Goal: Task Accomplishment & Management: Use online tool/utility

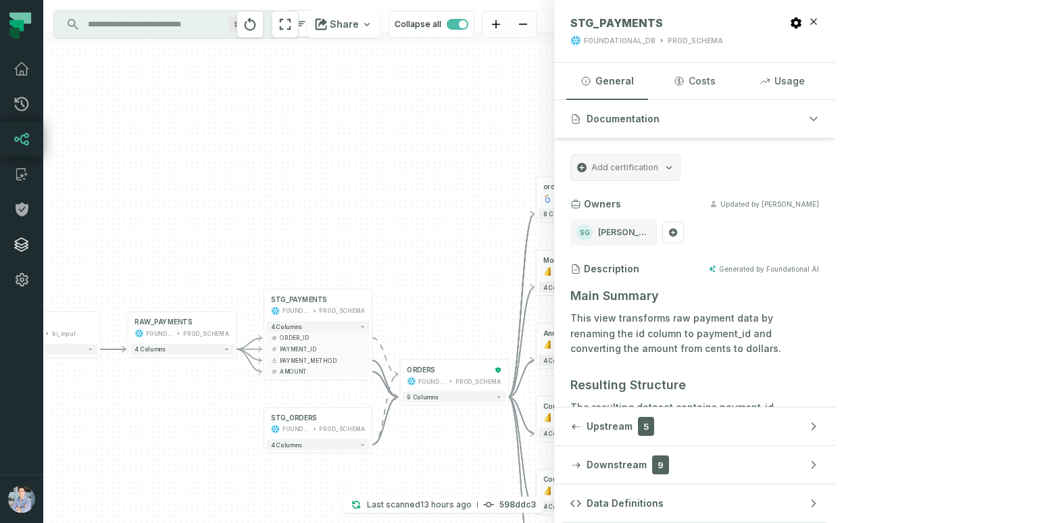
click at [23, 241] on icon at bounding box center [22, 245] width 16 height 16
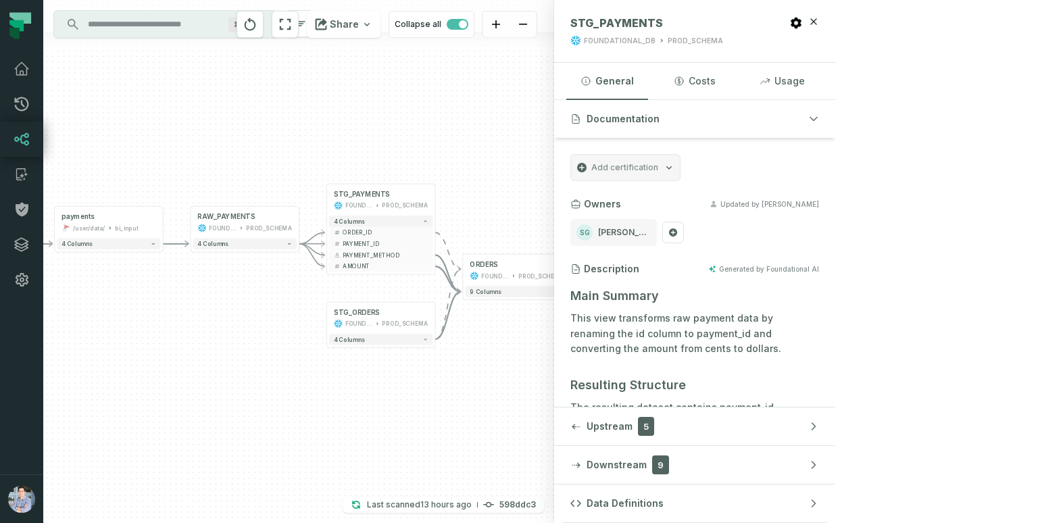
drag, startPoint x: 378, startPoint y: 248, endPoint x: 445, endPoint y: 143, distance: 124.9
click at [445, 143] on div "+ pending_orders prod_data prod_schema + 7 columns + orders foundational view +…" at bounding box center [298, 261] width 511 height 523
click at [376, 218] on button "4 columns" at bounding box center [384, 221] width 103 height 11
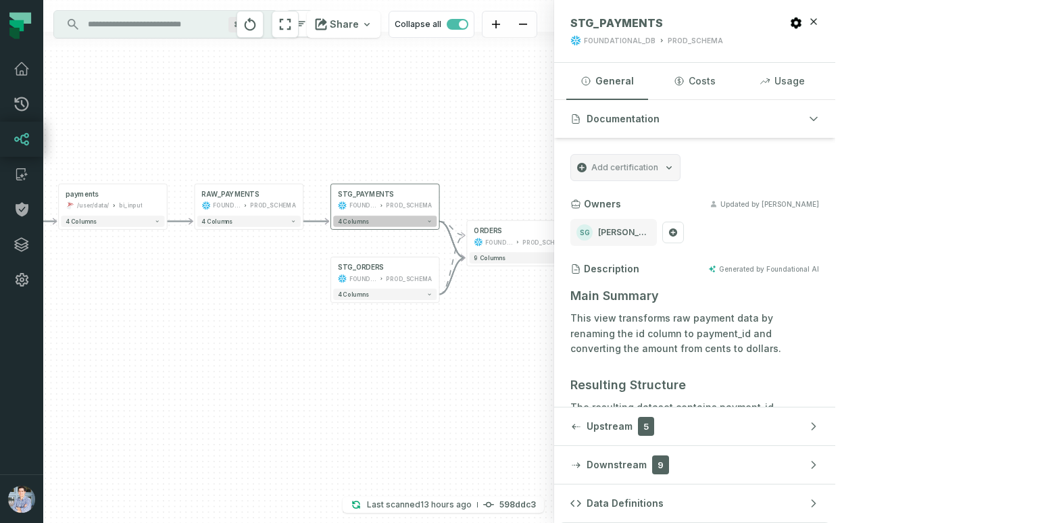
click at [376, 218] on button "4 columns" at bounding box center [384, 221] width 103 height 11
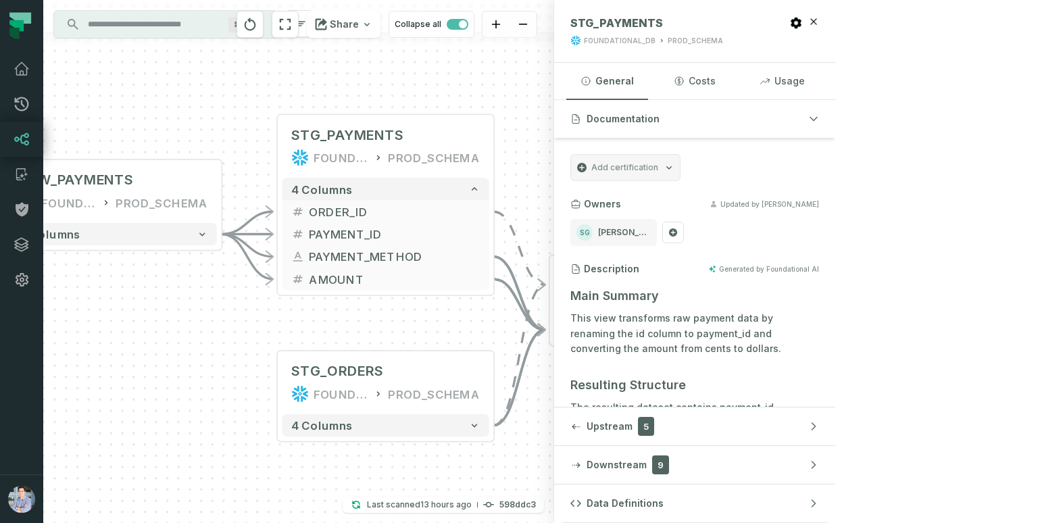
drag, startPoint x: 615, startPoint y: 216, endPoint x: 560, endPoint y: 74, distance: 152.1
click at [554, 74] on div "+ pending_orders prod_data prod_schema + 7 columns + orders foundational view +…" at bounding box center [298, 261] width 511 height 523
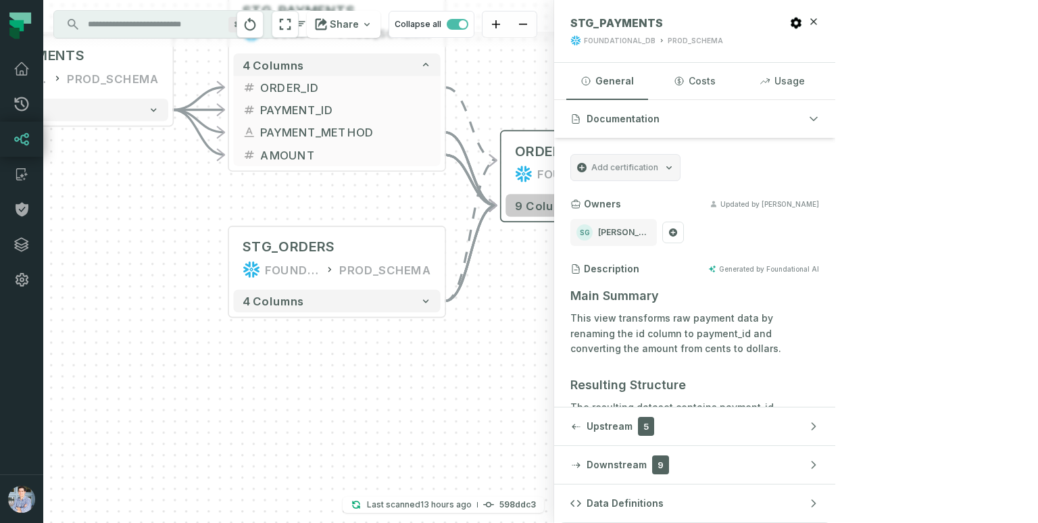
click at [583, 212] on button "9 columns" at bounding box center [609, 205] width 207 height 22
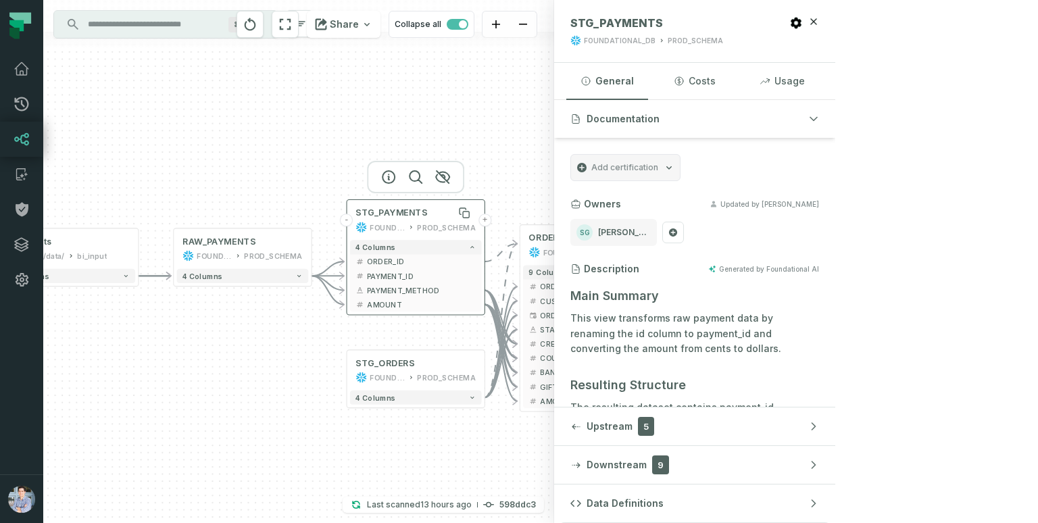
click at [441, 213] on div "STG_PAYMENTS" at bounding box center [415, 212] width 120 height 11
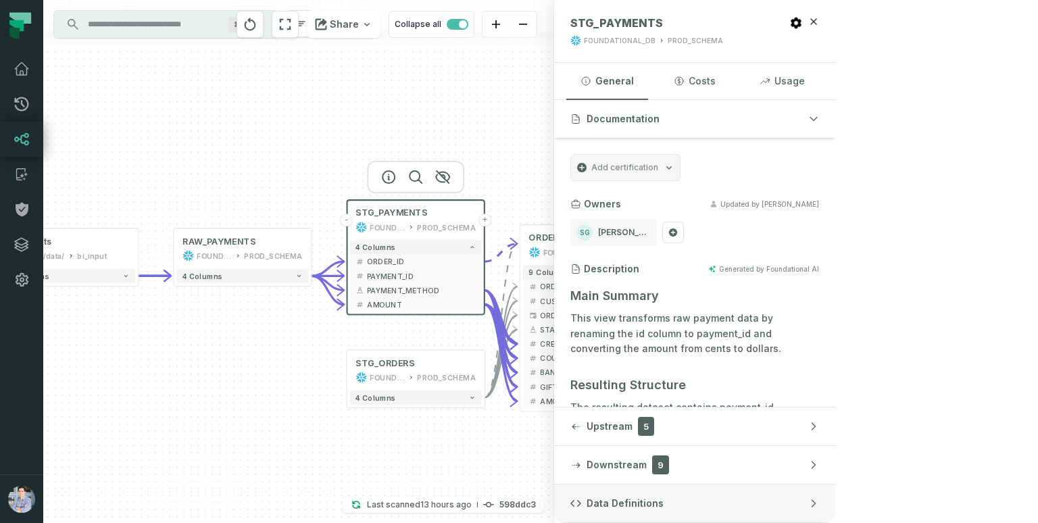
click at [835, 506] on button "Data Definitions" at bounding box center [694, 504] width 281 height 38
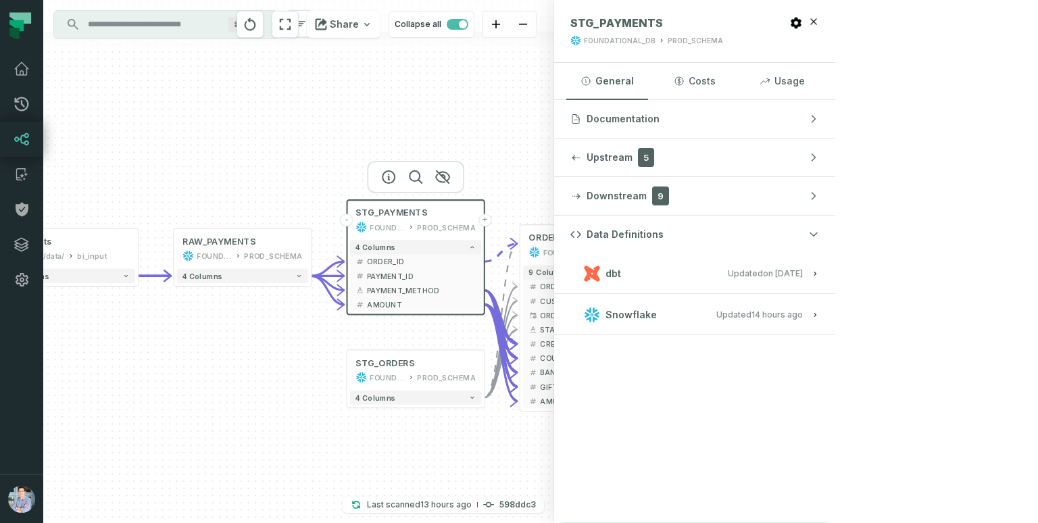
click at [819, 279] on button "dbt Updated 1/6/2025, 1:15:21 PM" at bounding box center [694, 273] width 249 height 18
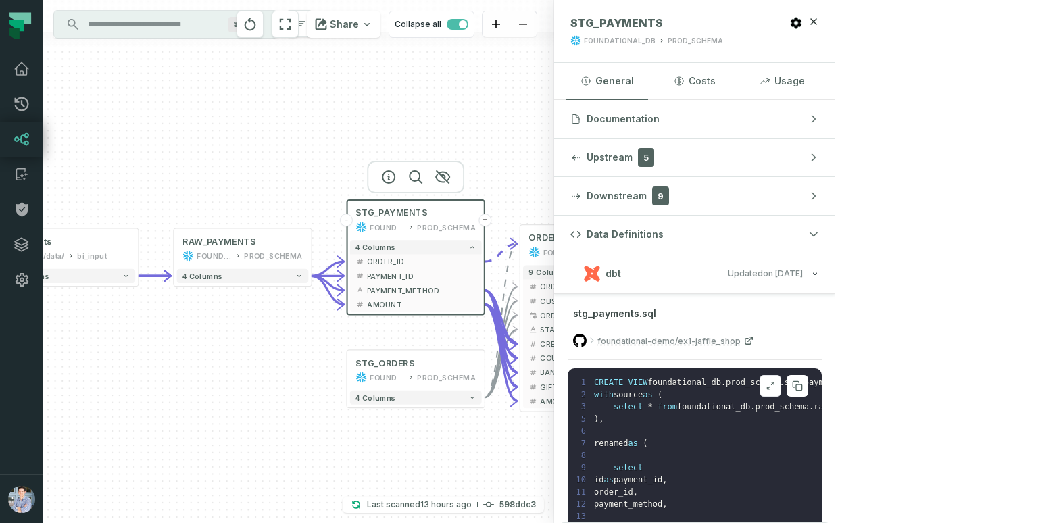
scroll to position [14, 0]
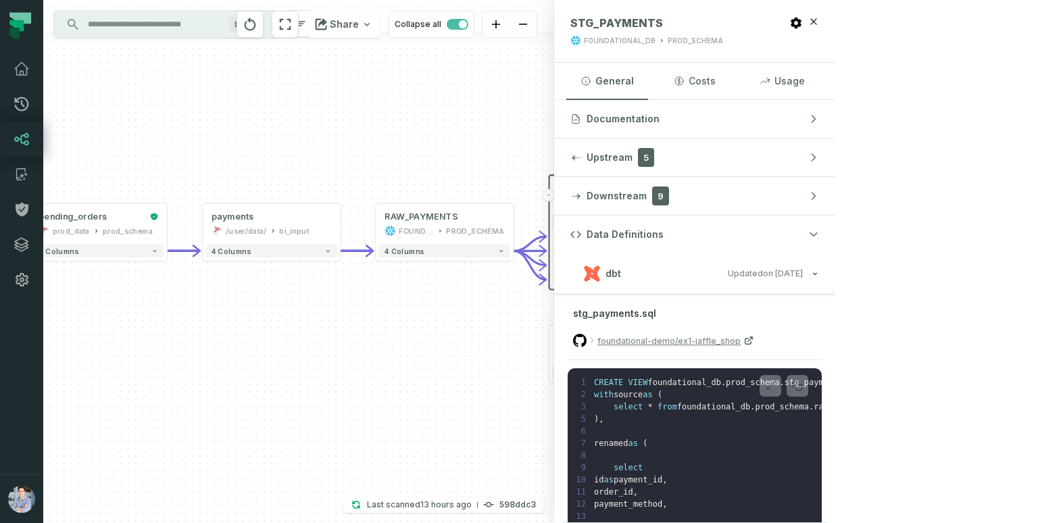
drag, startPoint x: 157, startPoint y: 375, endPoint x: 362, endPoint y: 349, distance: 206.5
click at [362, 349] on div "+ pending_orders prod_data prod_schema + 7 columns + orders foundational view +…" at bounding box center [298, 261] width 511 height 523
click at [275, 226] on icon at bounding box center [275, 229] width 7 height 7
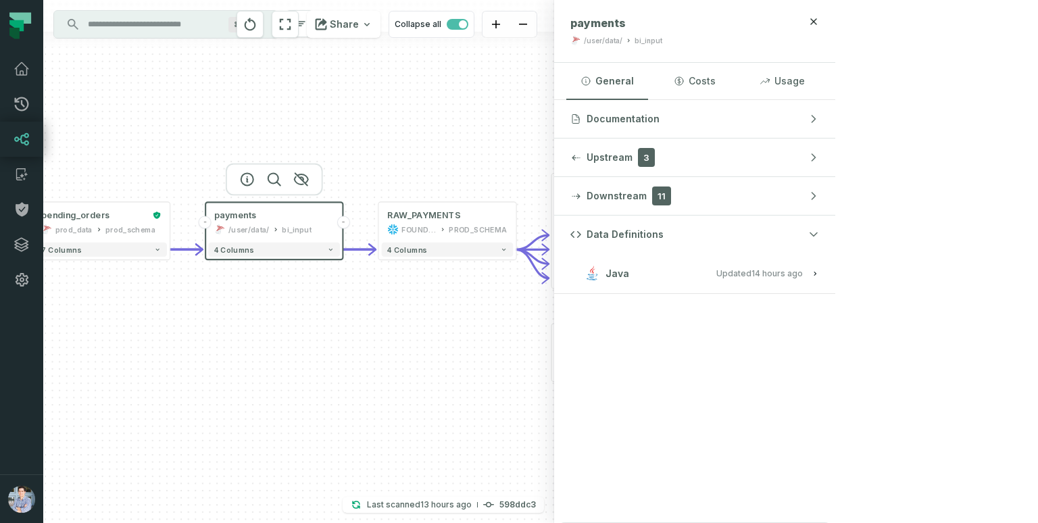
click at [819, 274] on button "Java Updated 10/9/2025, 1:01:39 AM" at bounding box center [694, 273] width 249 height 18
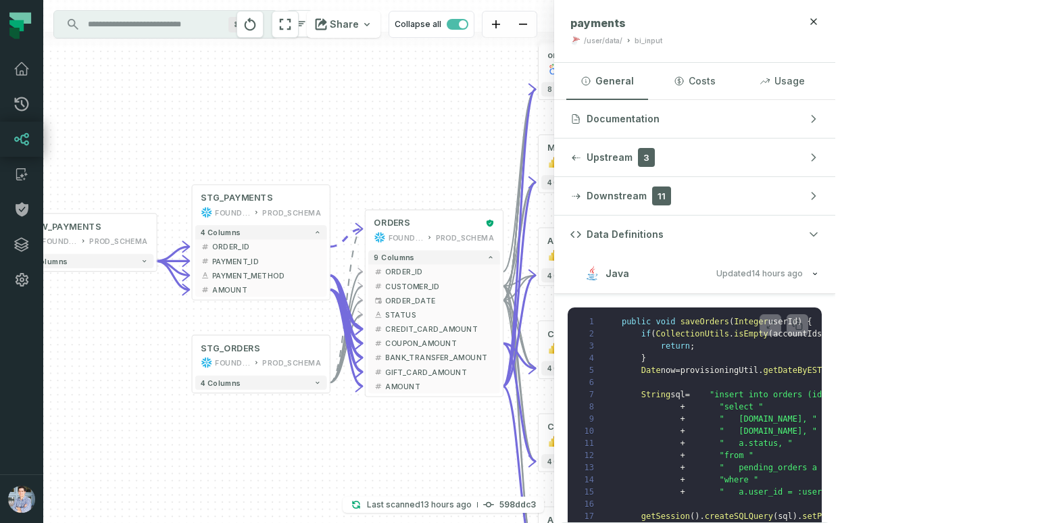
drag, startPoint x: 669, startPoint y: 425, endPoint x: 301, endPoint y: 437, distance: 368.5
click at [301, 437] on div "+ pending_orders prod_data prod_schema + 7 columns + orders foundational view +…" at bounding box center [298, 261] width 511 height 523
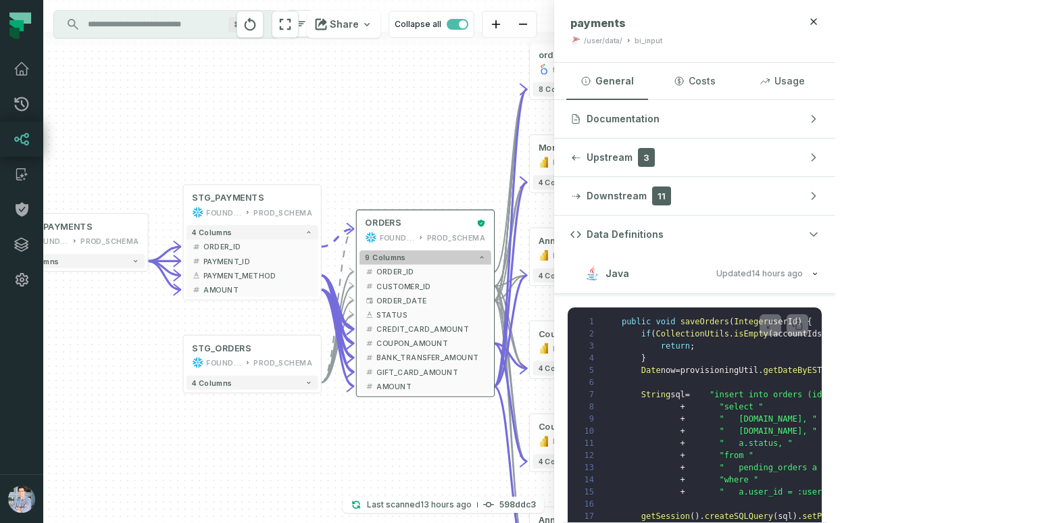
click at [403, 255] on button "9 columns" at bounding box center [426, 257] width 132 height 14
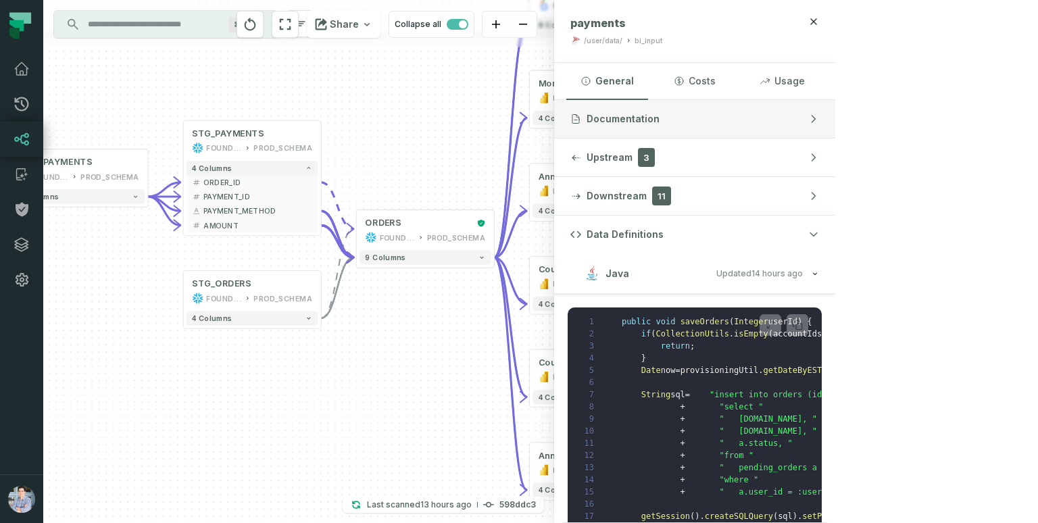
click at [835, 112] on button "Documentation" at bounding box center [694, 119] width 281 height 38
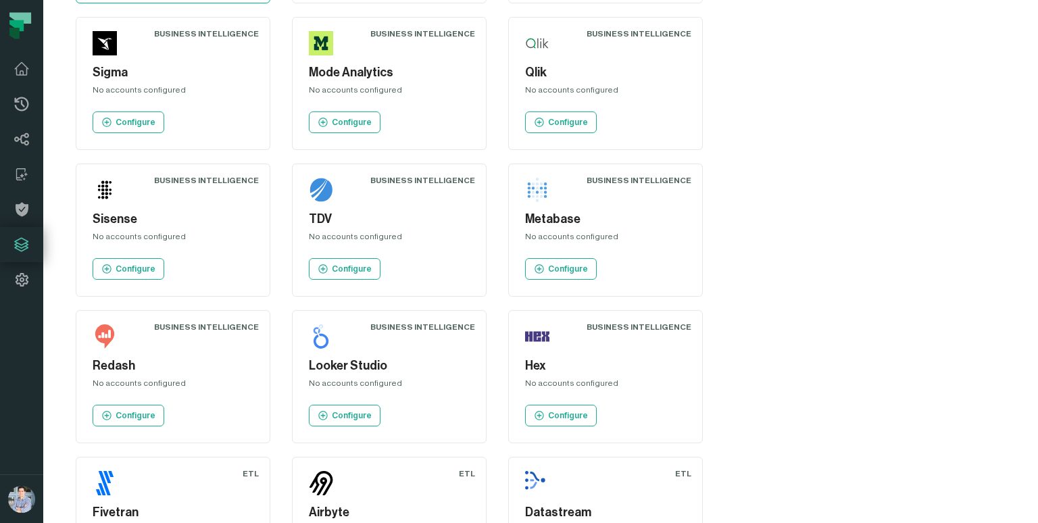
scroll to position [923, 0]
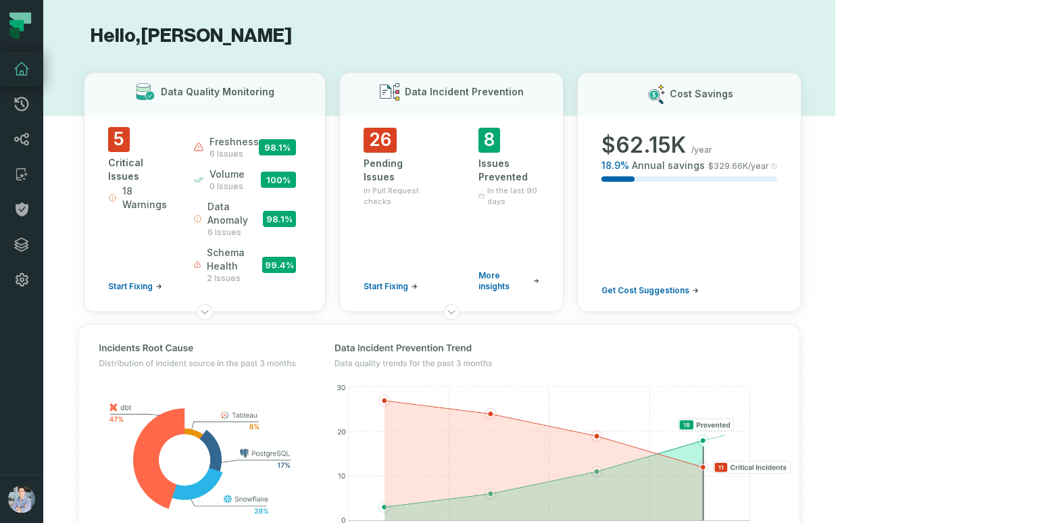
scroll to position [747, 0]
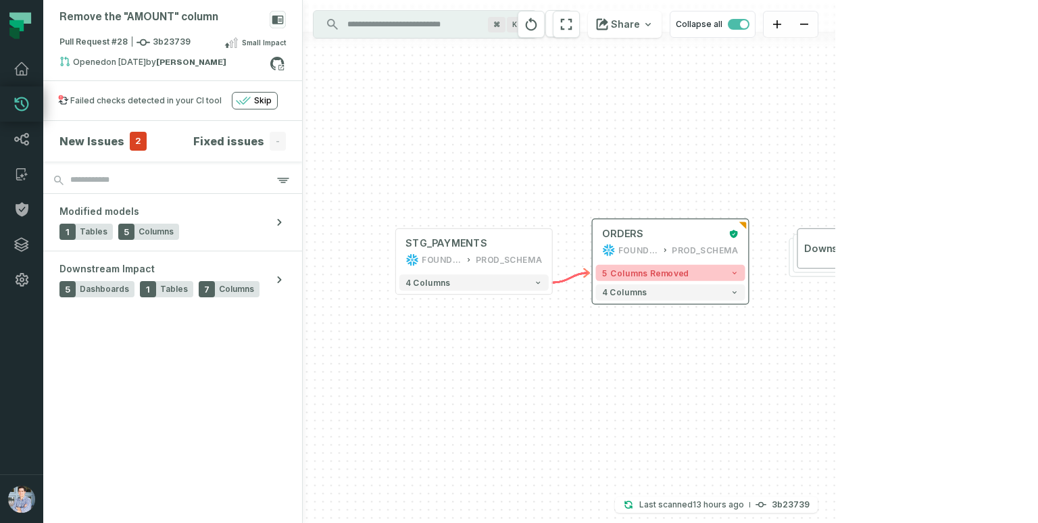
click at [663, 273] on span "5 columns removed" at bounding box center [645, 272] width 87 height 9
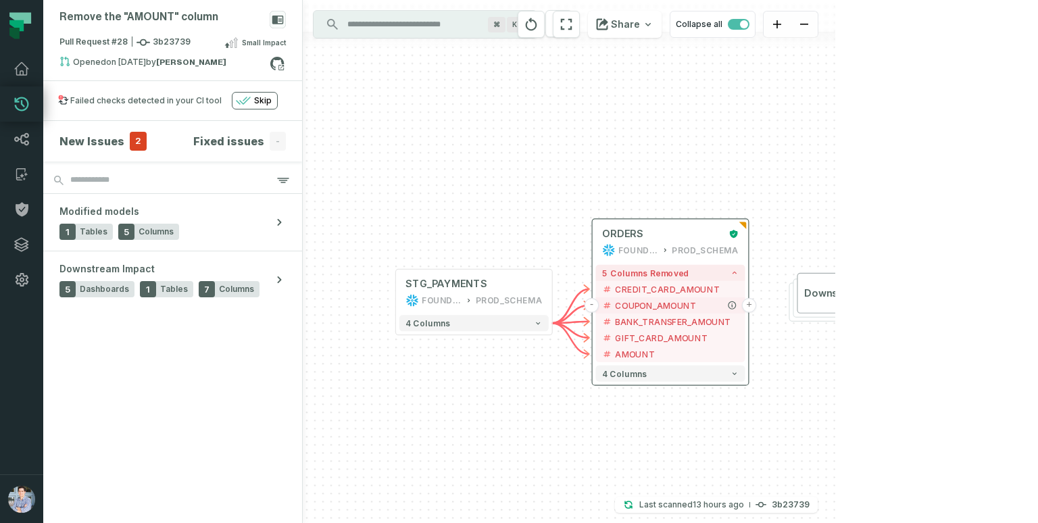
click at [748, 307] on button "+" at bounding box center [749, 305] width 15 height 15
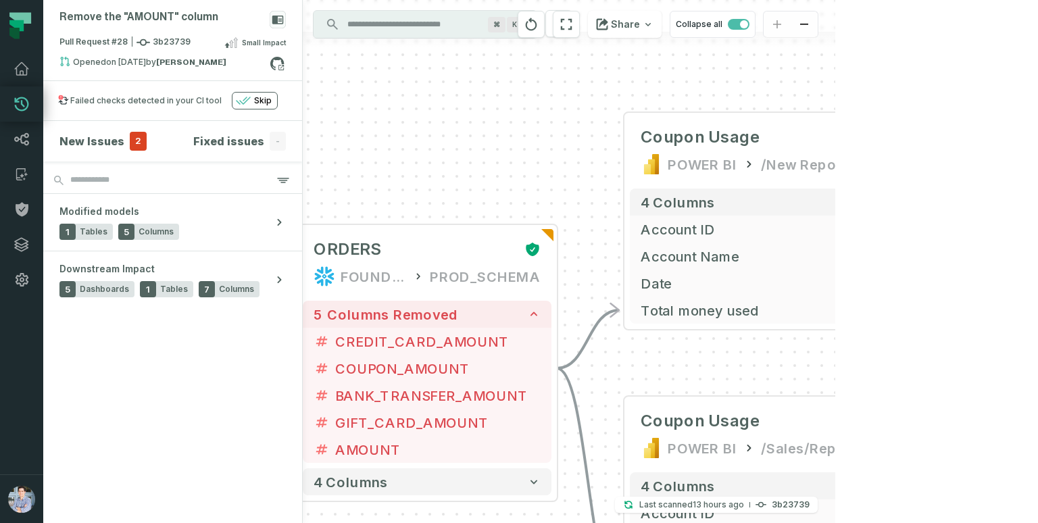
drag, startPoint x: 418, startPoint y: 218, endPoint x: 547, endPoint y: 167, distance: 139.6
click at [547, 167] on div "+ Coupon Usage POWER BI /New Reports/ 4 columns + Account ID + Account Name + D…" at bounding box center [569, 261] width 533 height 523
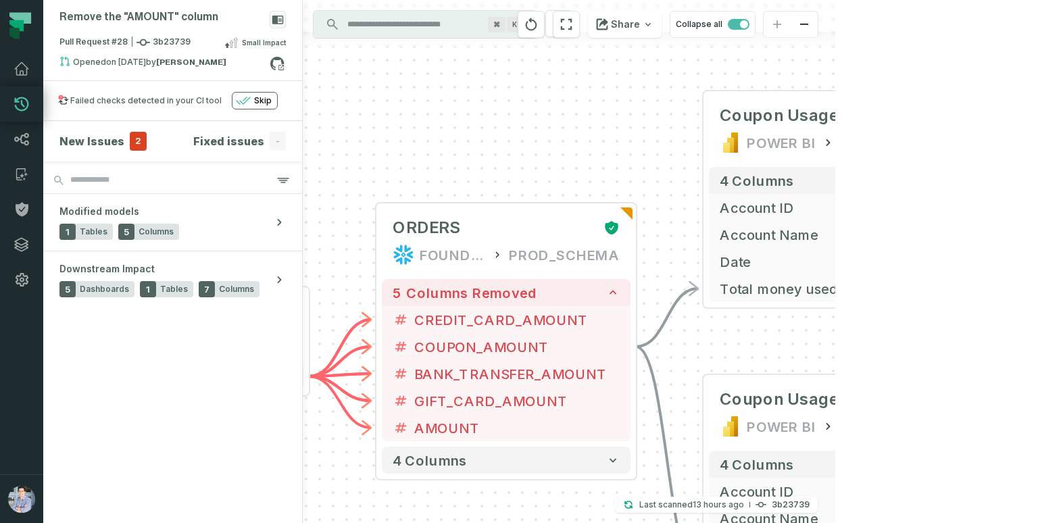
drag, startPoint x: 532, startPoint y: 193, endPoint x: 568, endPoint y: 182, distance: 38.1
click at [568, 182] on div "+ Coupon Usage POWER BI /New Reports/ 4 columns + Account ID + Account Name + D…" at bounding box center [569, 261] width 533 height 523
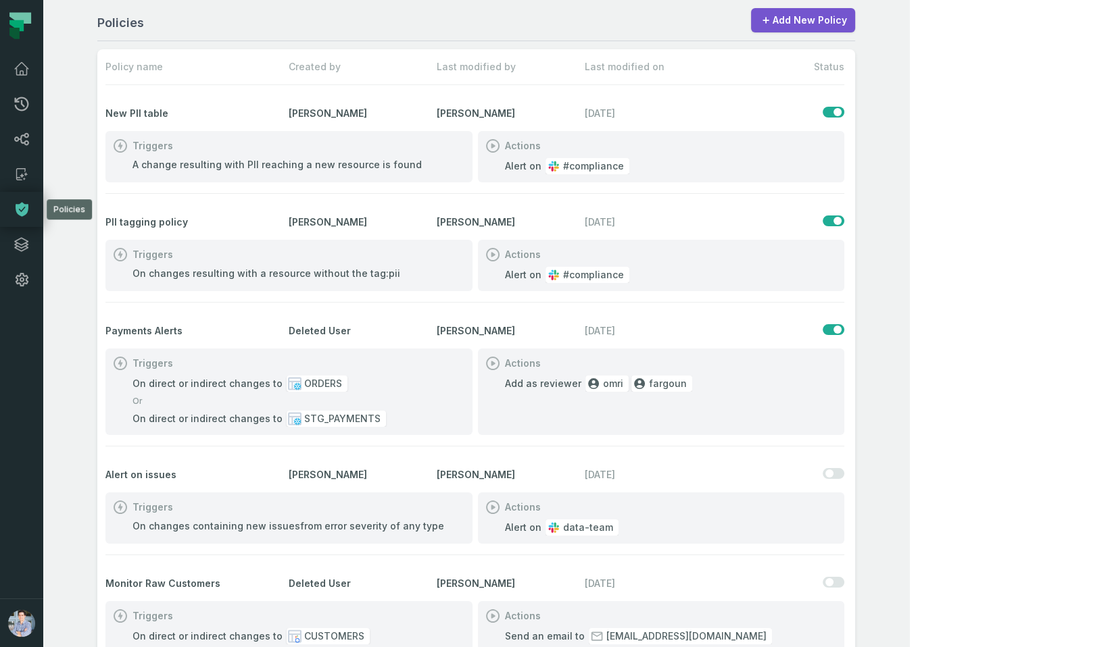
scroll to position [142, 0]
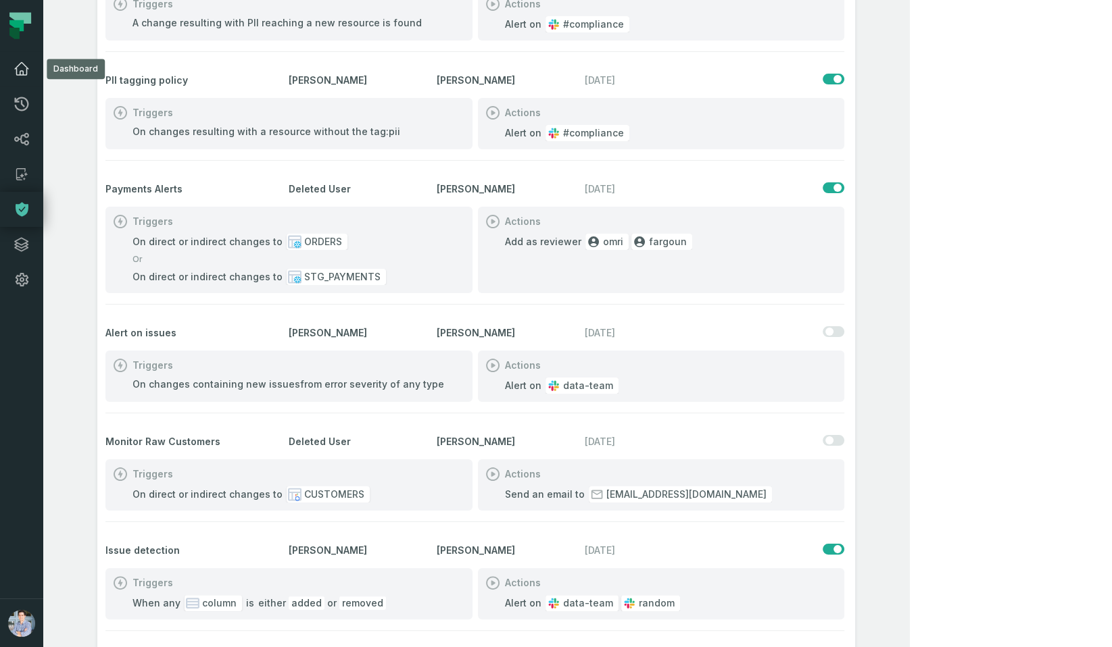
click at [16, 72] on icon at bounding box center [22, 69] width 14 height 12
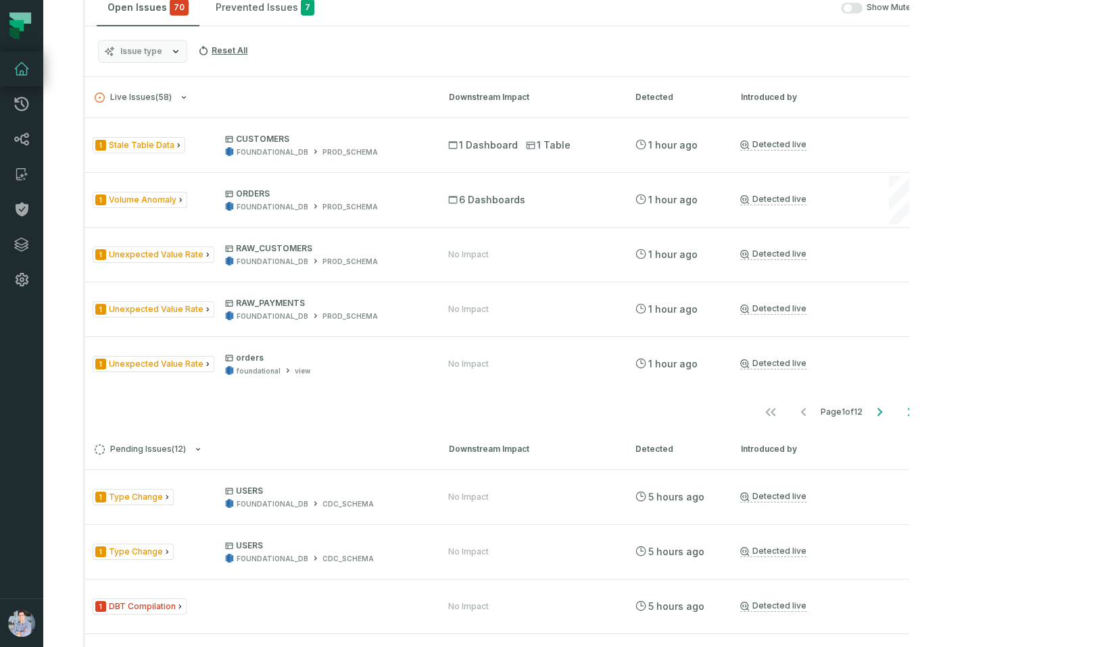
scroll to position [622, 0]
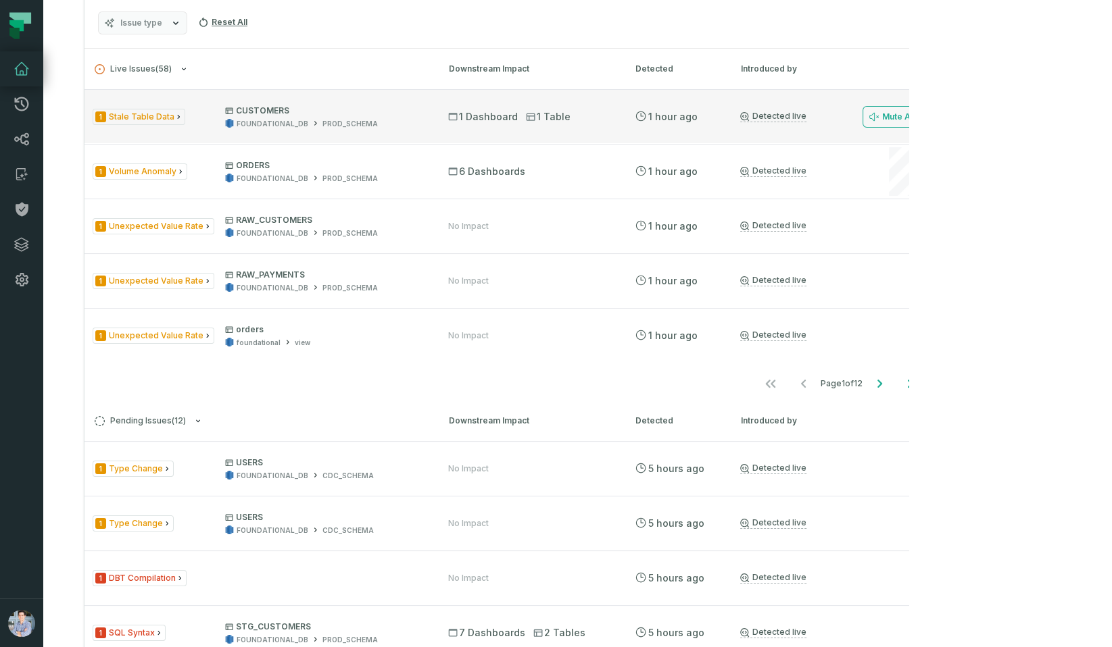
click at [408, 116] on p "CUSTOMERS" at bounding box center [324, 110] width 199 height 11
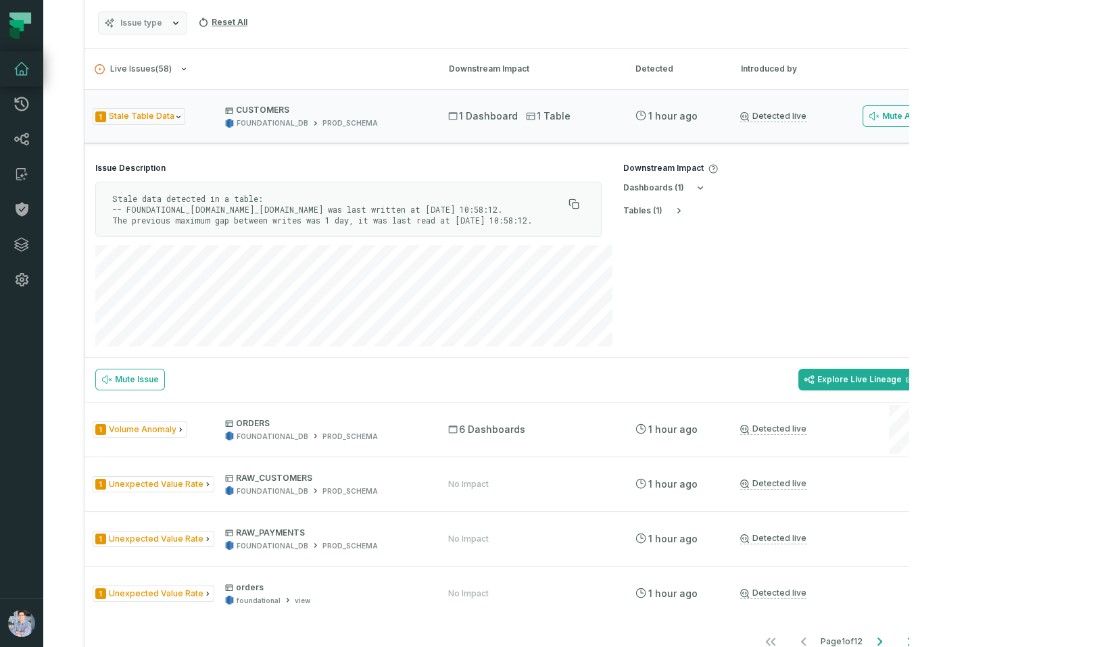
scroll to position [674, 0]
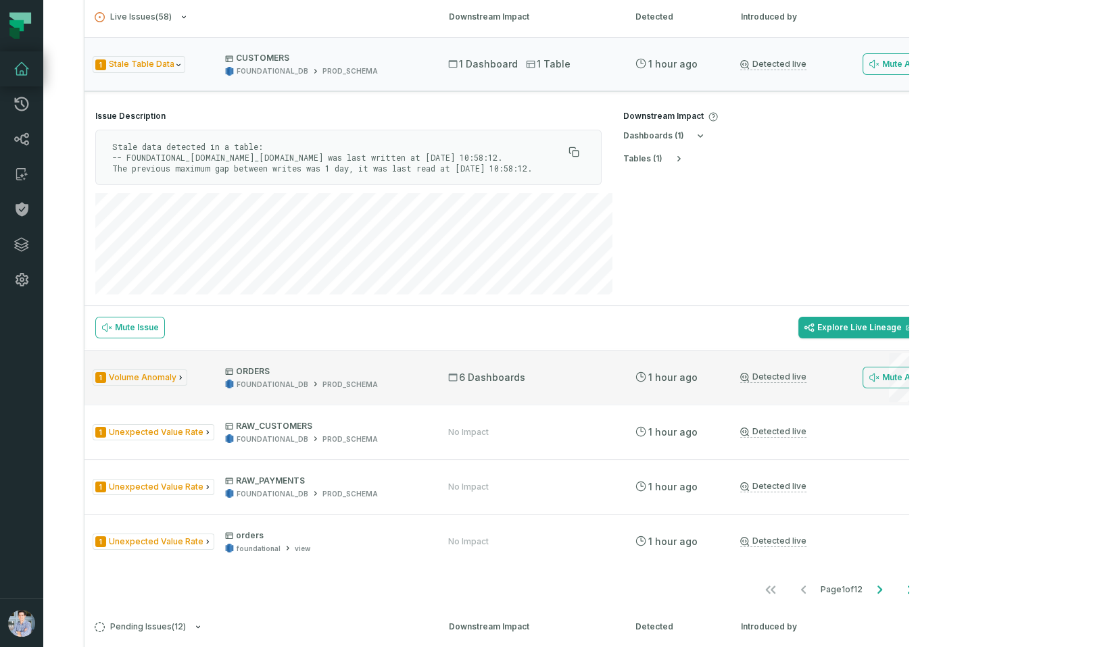
click at [424, 377] on p "ORDERS" at bounding box center [324, 371] width 199 height 11
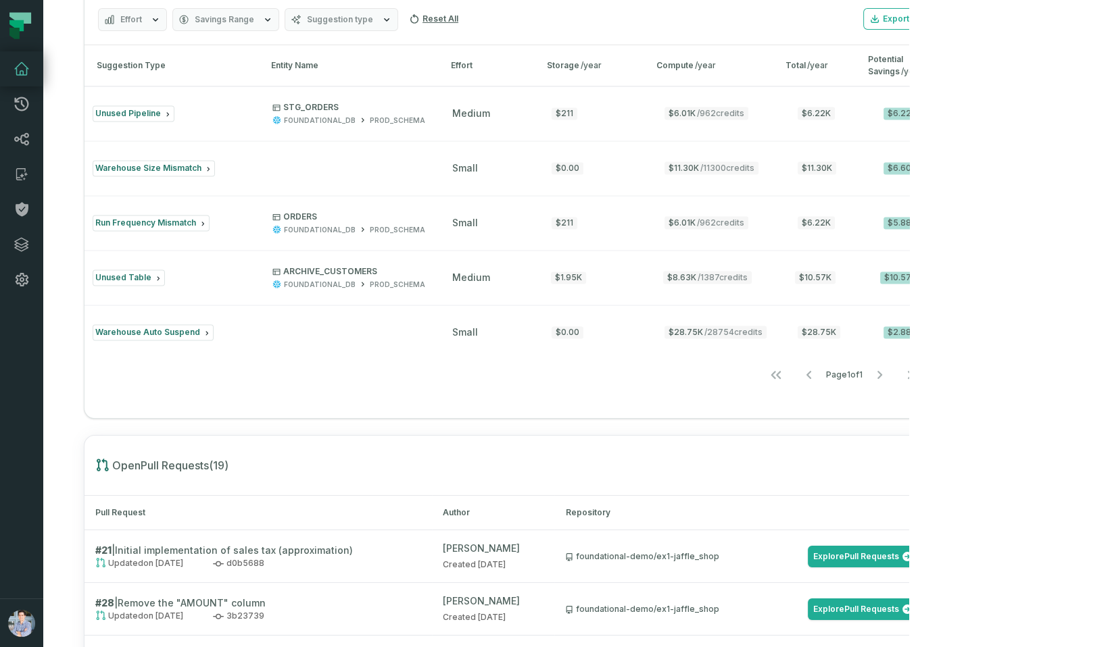
scroll to position [1995, 0]
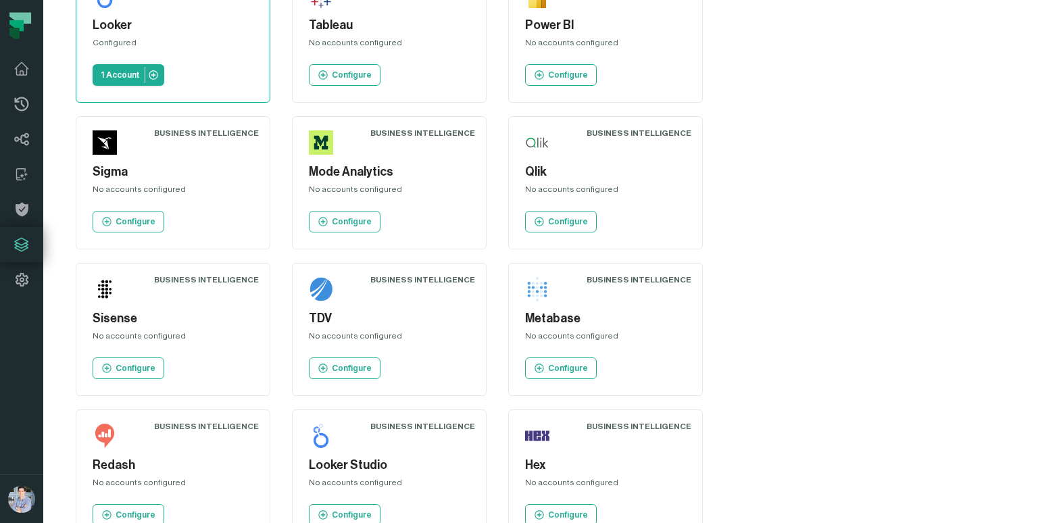
scroll to position [1173, 0]
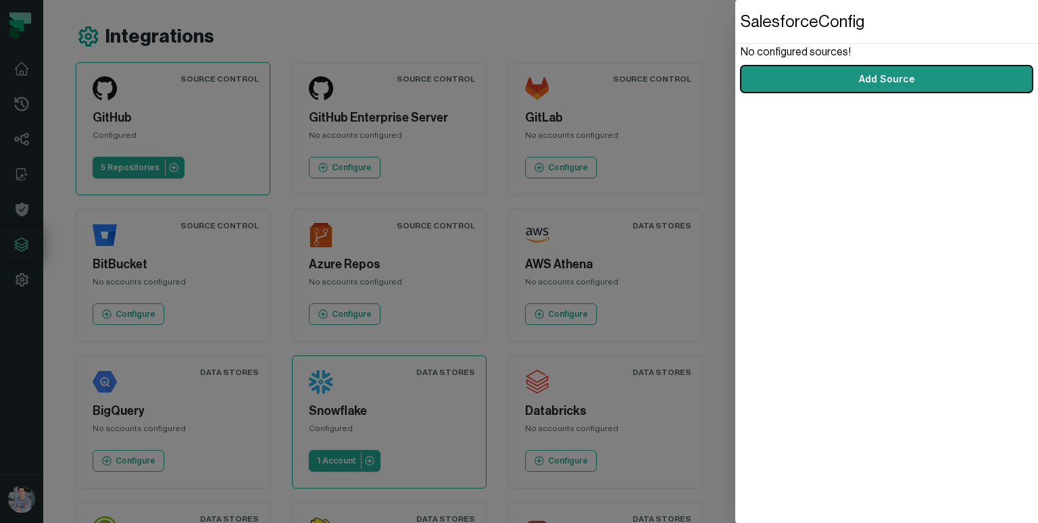
click at [954, 82] on button "Add Source" at bounding box center [887, 79] width 292 height 27
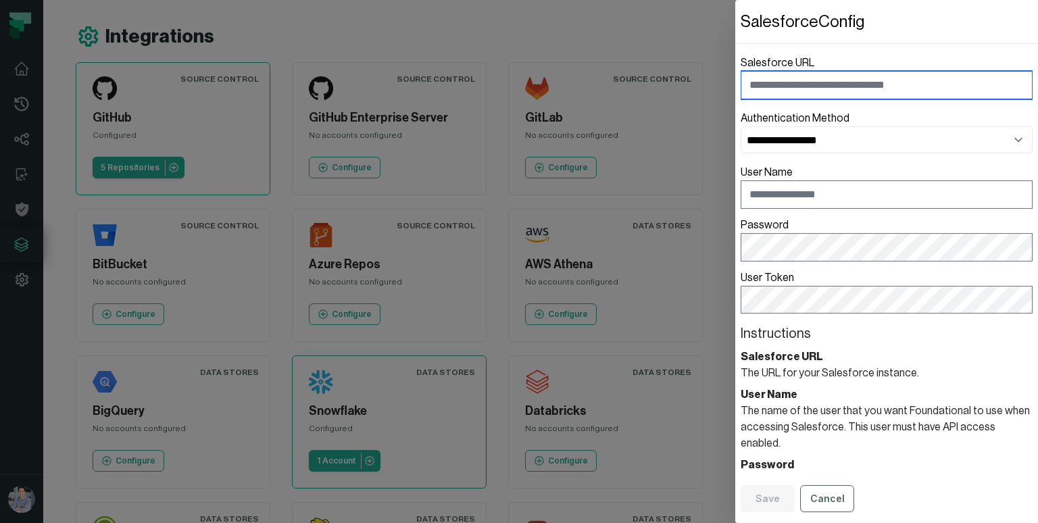
click at [856, 79] on input "Salesforce URL" at bounding box center [887, 85] width 292 height 28
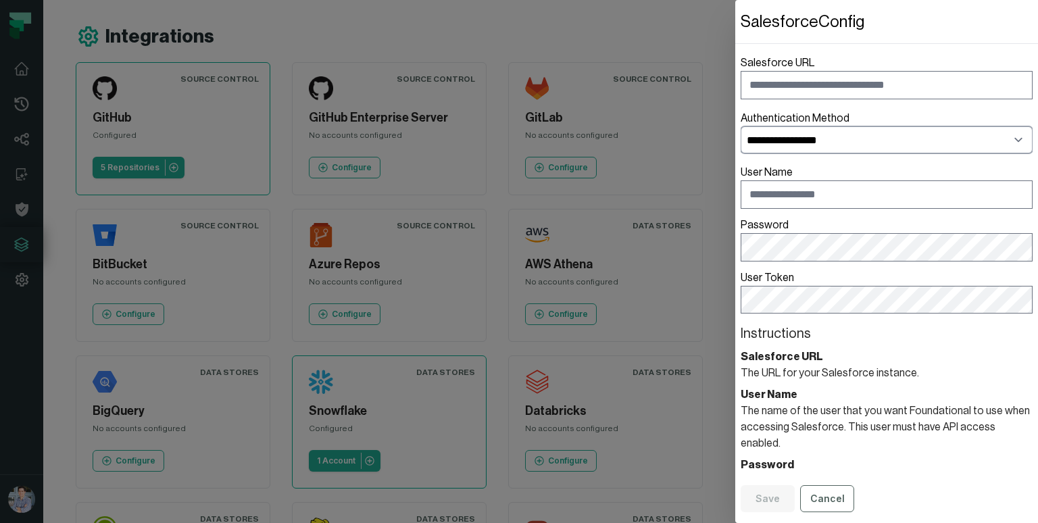
click at [835, 148] on select "**********" at bounding box center [887, 139] width 292 height 27
click at [826, 501] on button "Cancel" at bounding box center [827, 498] width 54 height 27
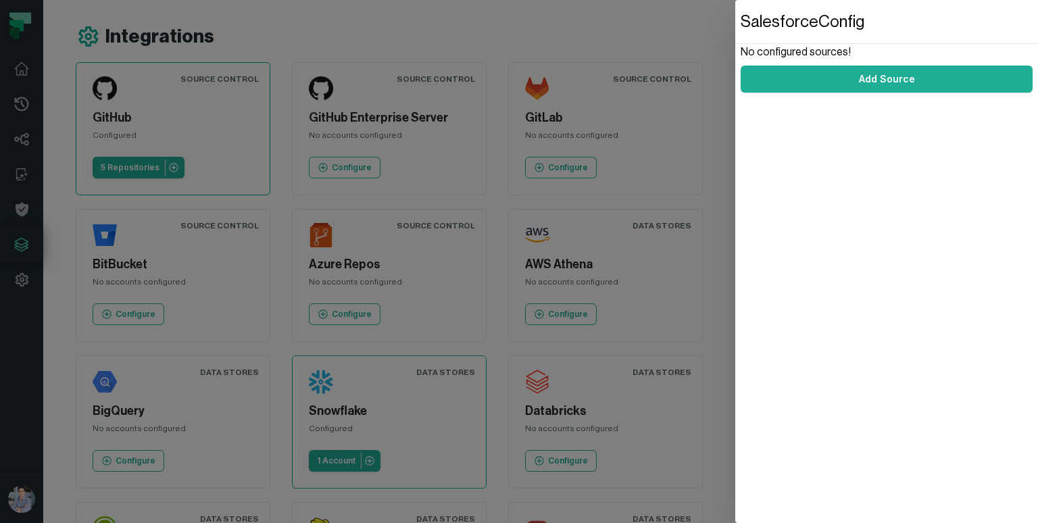
click at [735, 347] on dialog "Salesforce Config No configured sources! Add Source" at bounding box center [886, 261] width 303 height 523
